Goal: Task Accomplishment & Management: Complete application form

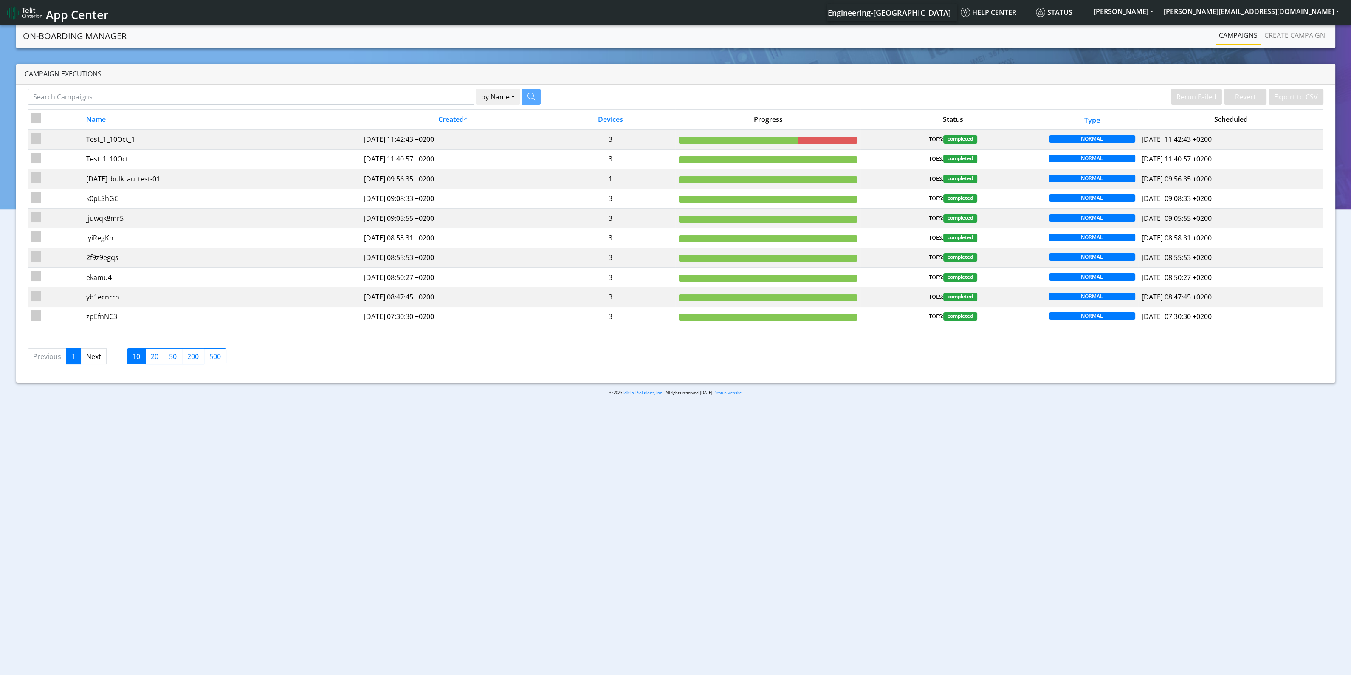
click at [1290, 45] on nav "On-Boarding Manager Rerun Failed Revert Export to CSV Campaigns Create campaign" at bounding box center [675, 35] width 1319 height 25
click at [1295, 37] on link "Create campaign" at bounding box center [1295, 35] width 68 height 17
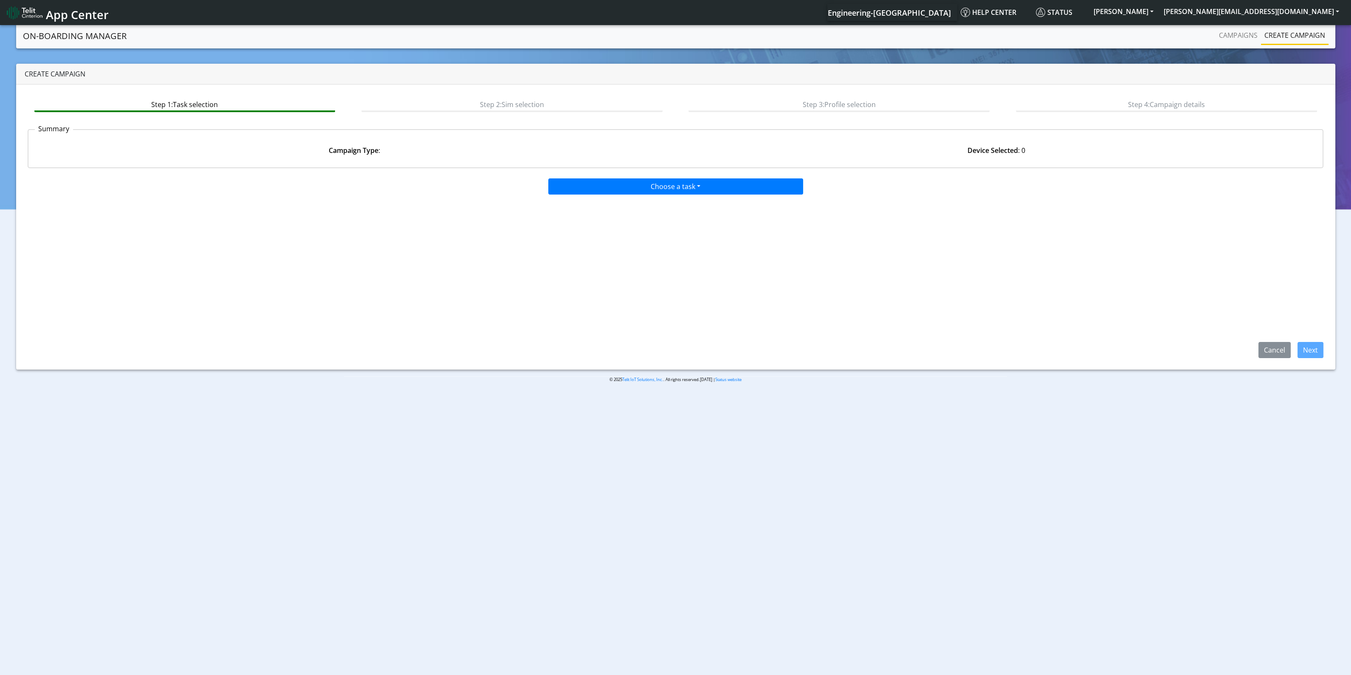
drag, startPoint x: 800, startPoint y: 177, endPoint x: 791, endPoint y: 181, distance: 9.7
click at [800, 177] on div "Choose a task Onboarding new [PERSON_NAME] Onboarding SGP.22 eUICCs Onboarding …" at bounding box center [675, 185] width 1309 height 20
click at [762, 184] on button "Choose a task" at bounding box center [675, 186] width 255 height 16
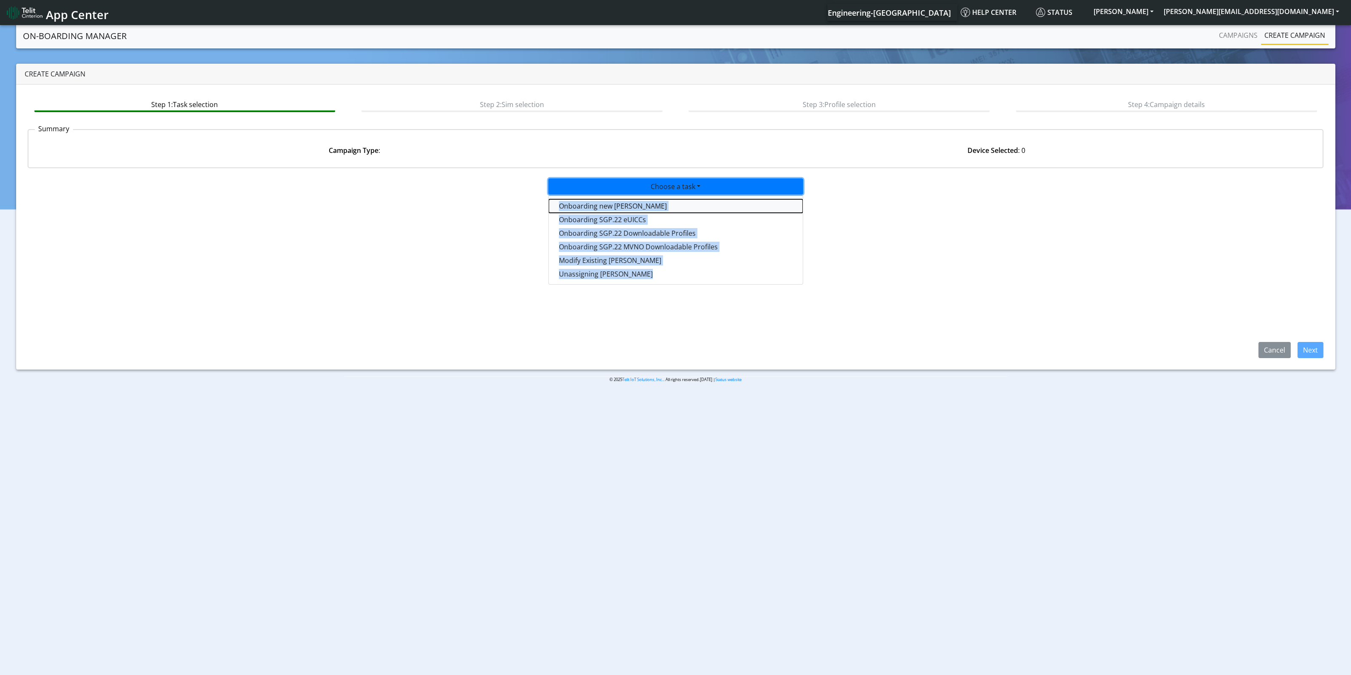
click at [606, 205] on tasktoes-dropdown "Onboarding new [PERSON_NAME]" at bounding box center [676, 206] width 254 height 14
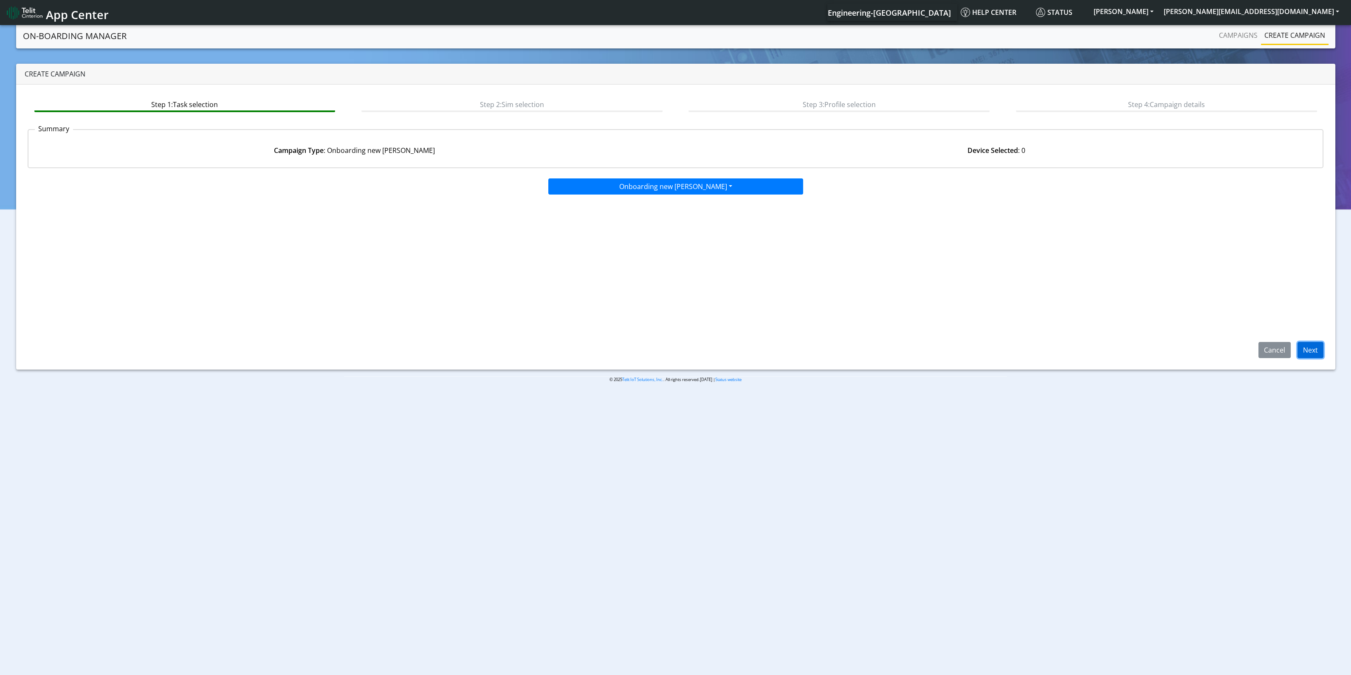
click at [1312, 351] on button "Next" at bounding box center [1310, 350] width 26 height 16
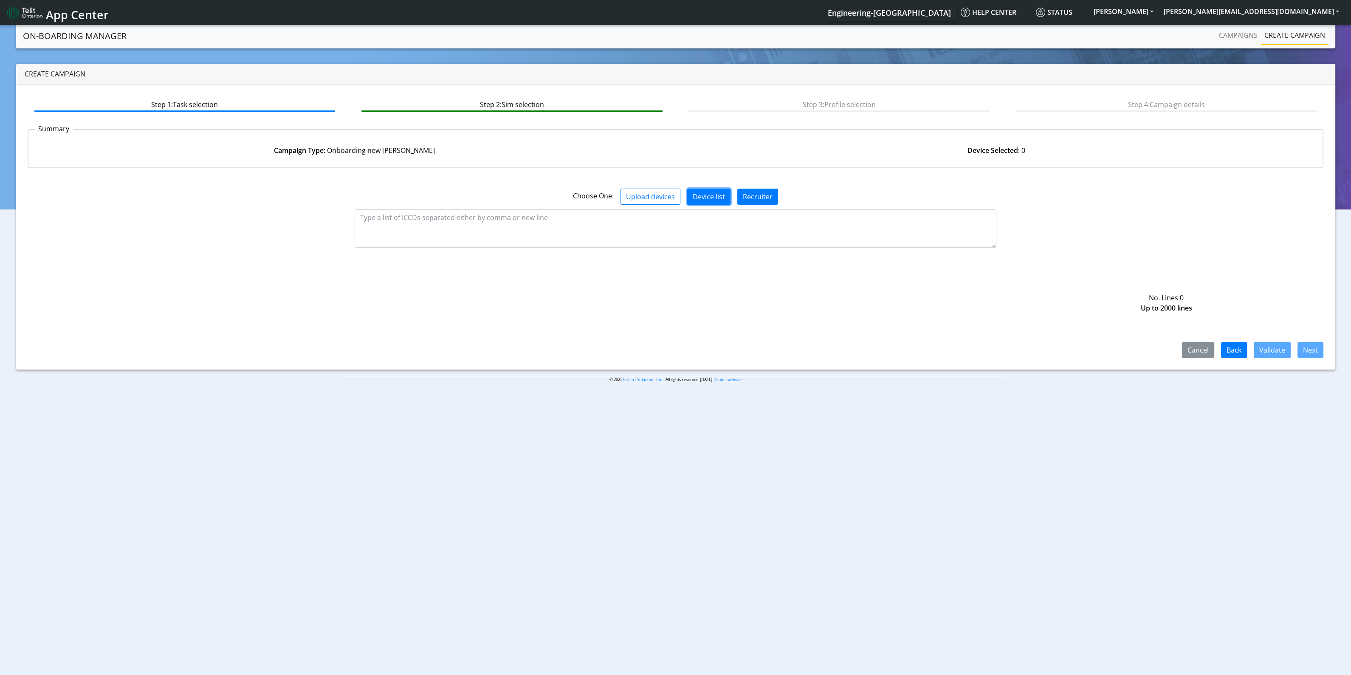
click at [696, 200] on button "Device list" at bounding box center [708, 197] width 43 height 16
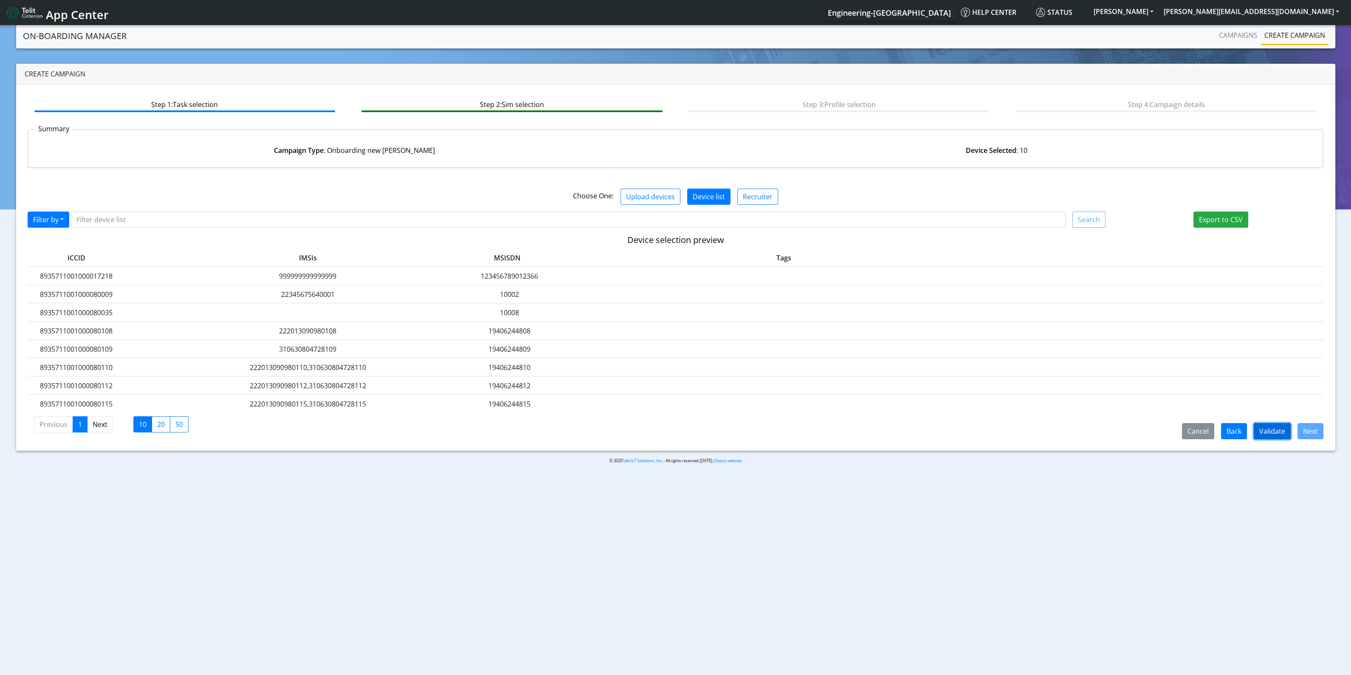
drag, startPoint x: 1278, startPoint y: 428, endPoint x: 1280, endPoint y: 434, distance: 6.3
click at [1279, 434] on button "Validate" at bounding box center [1271, 431] width 37 height 16
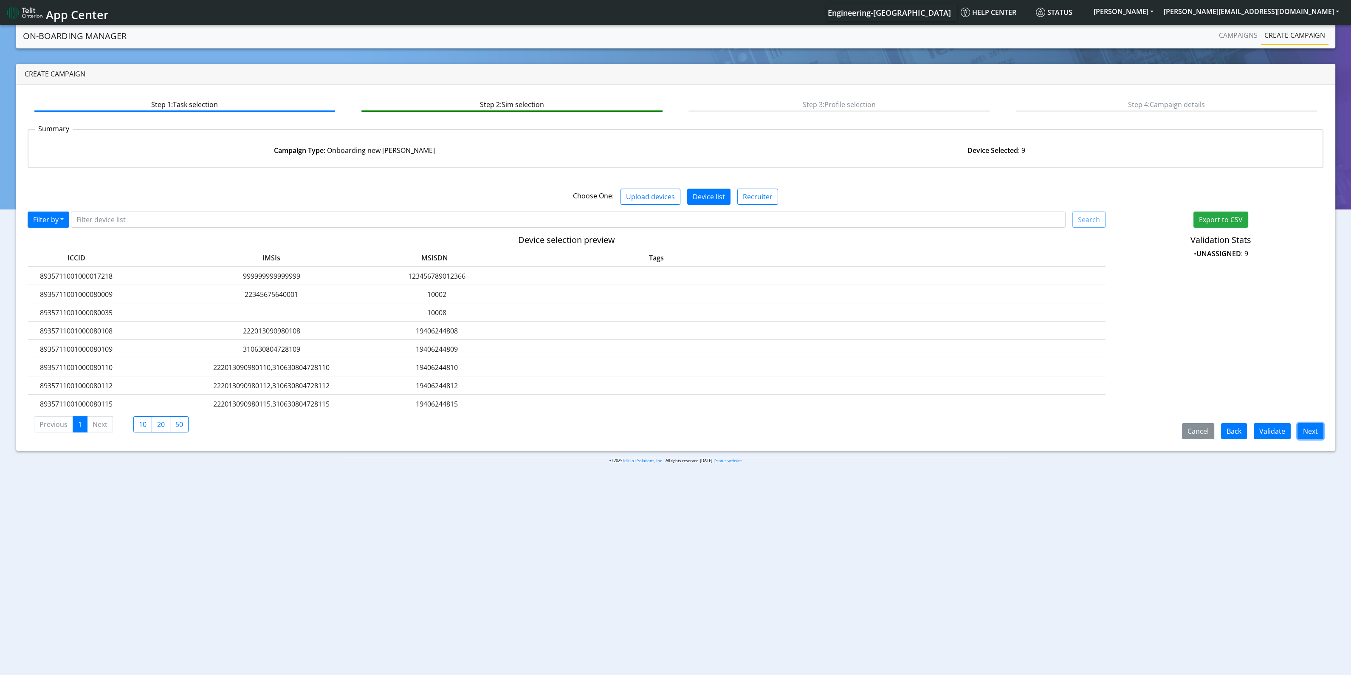
click at [1310, 432] on button "Next" at bounding box center [1310, 431] width 26 height 16
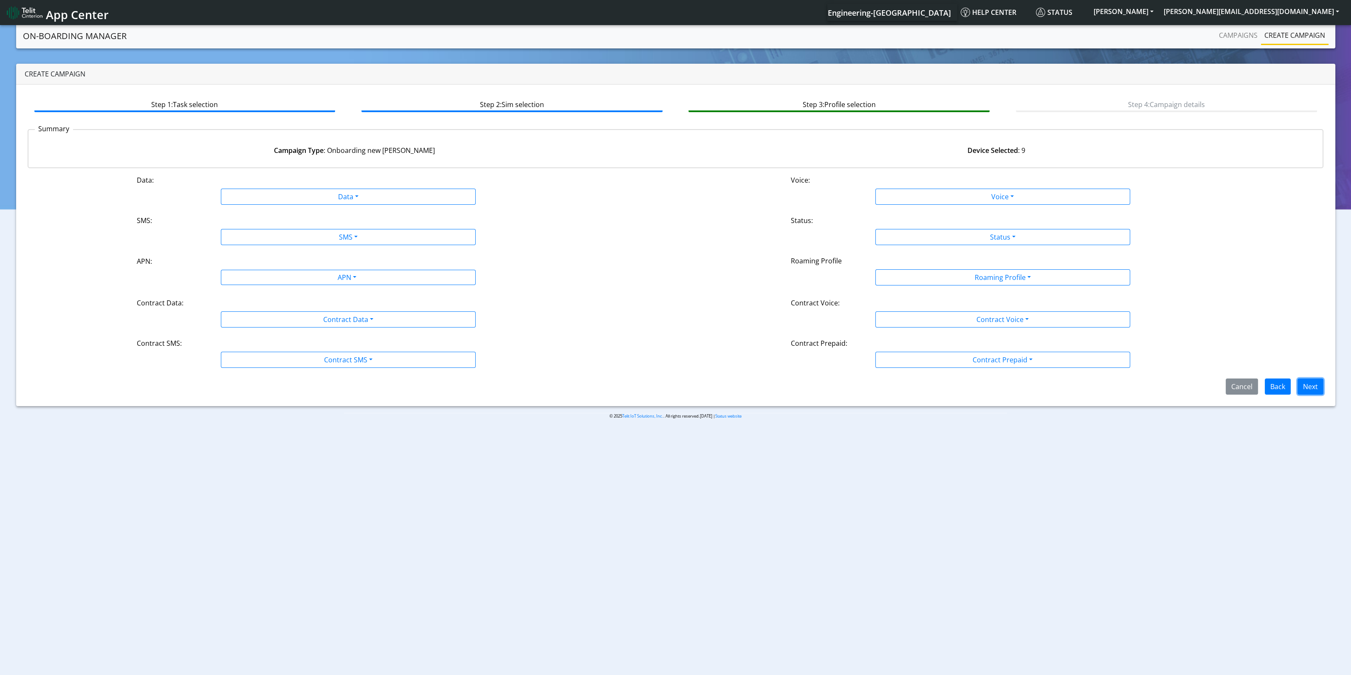
drag, startPoint x: 1308, startPoint y: 383, endPoint x: 1315, endPoint y: 390, distance: 9.6
click at [1312, 389] on button "Next" at bounding box center [1310, 386] width 26 height 16
